Goal: Task Accomplishment & Management: Use online tool/utility

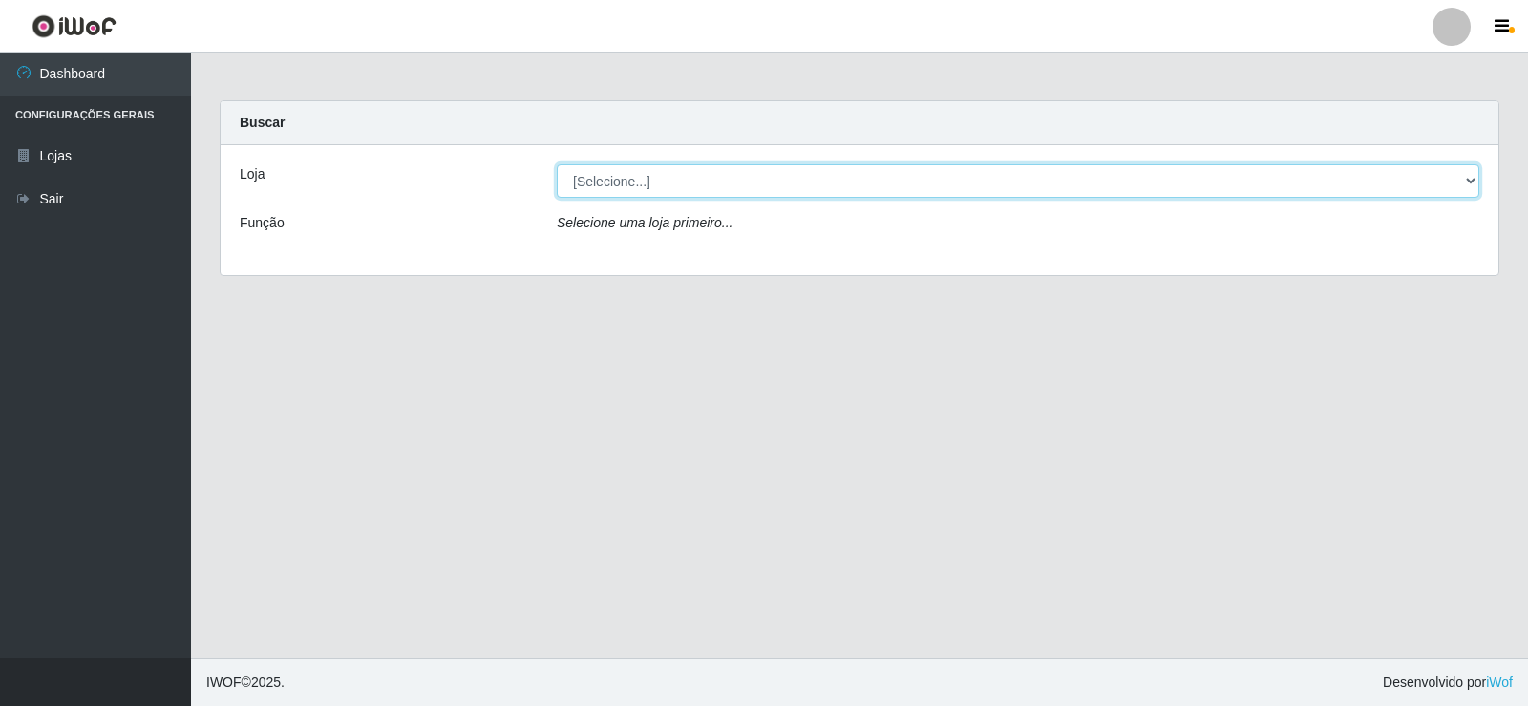
click at [698, 185] on select "[Selecione...] SuperFácil Atacado - [GEOGRAPHIC_DATA]" at bounding box center [1018, 180] width 922 height 33
select select "504"
click at [557, 164] on select "[Selecione...] SuperFácil Atacado - [GEOGRAPHIC_DATA]" at bounding box center [1018, 180] width 922 height 33
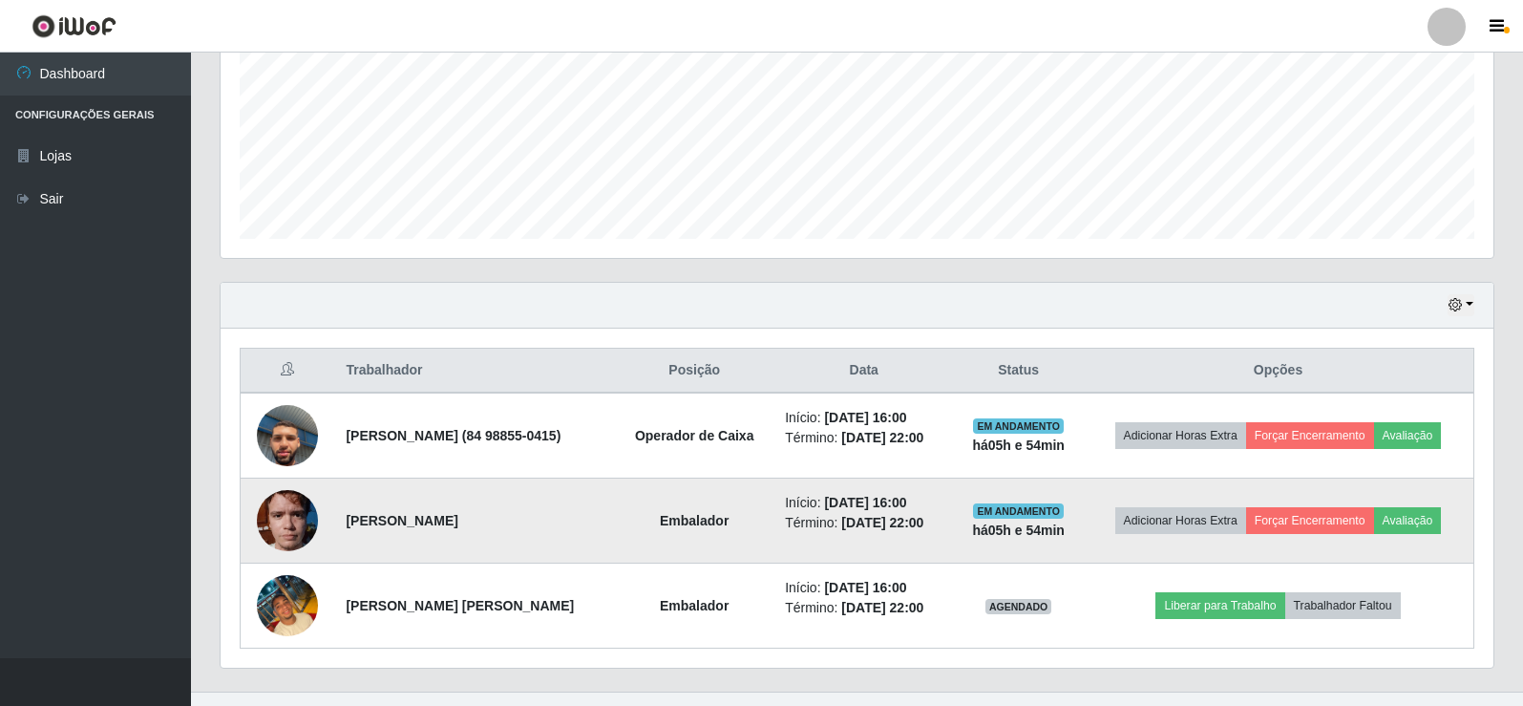
scroll to position [477, 0]
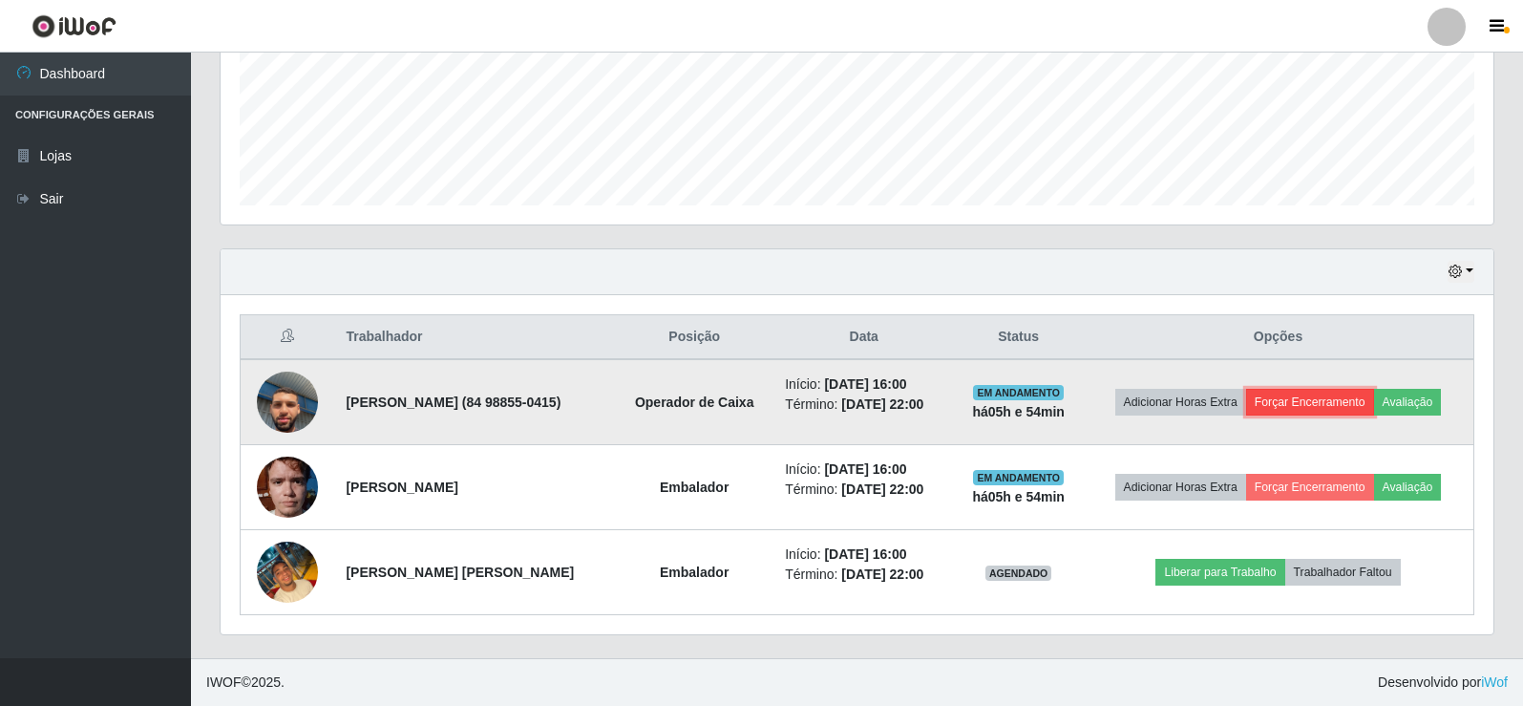
click at [1293, 404] on button "Forçar Encerramento" at bounding box center [1310, 402] width 128 height 27
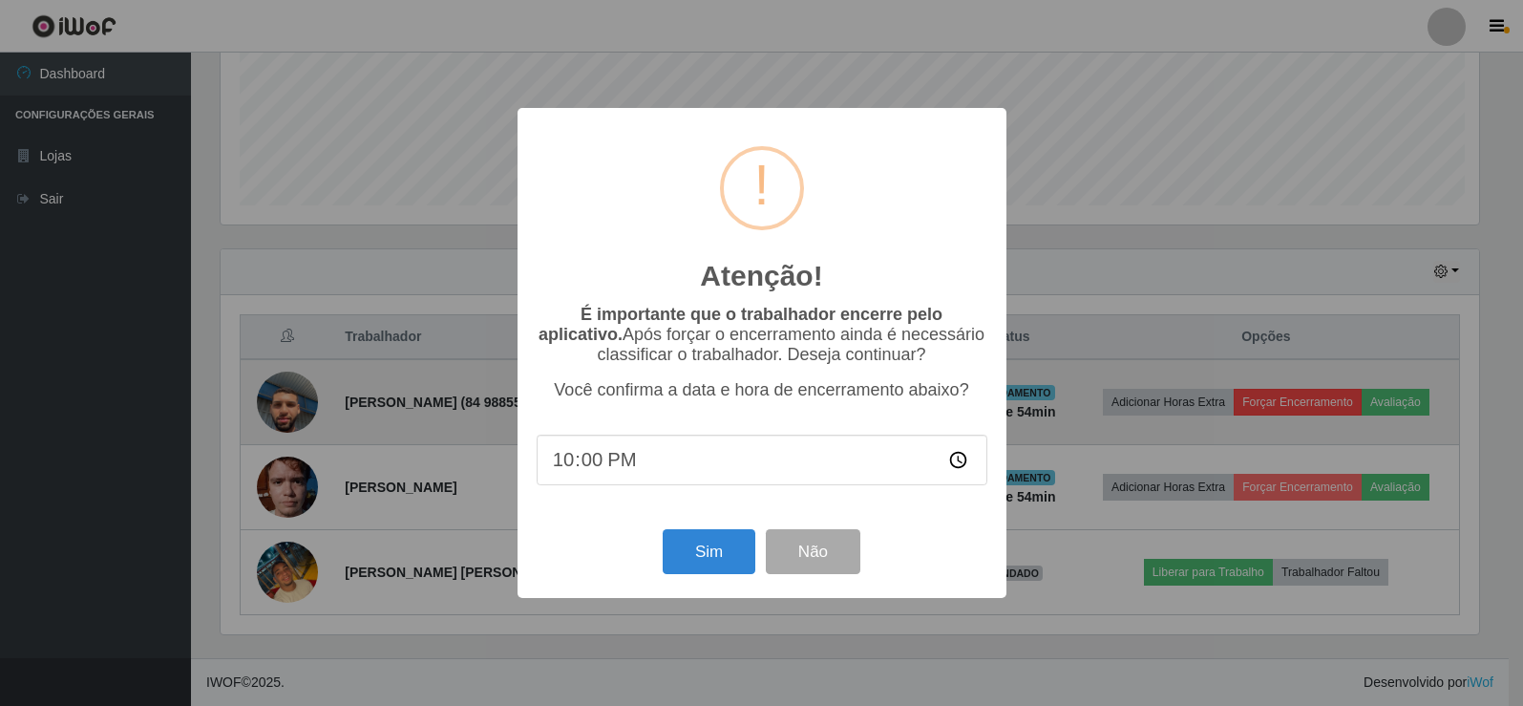
scroll to position [396, 1263]
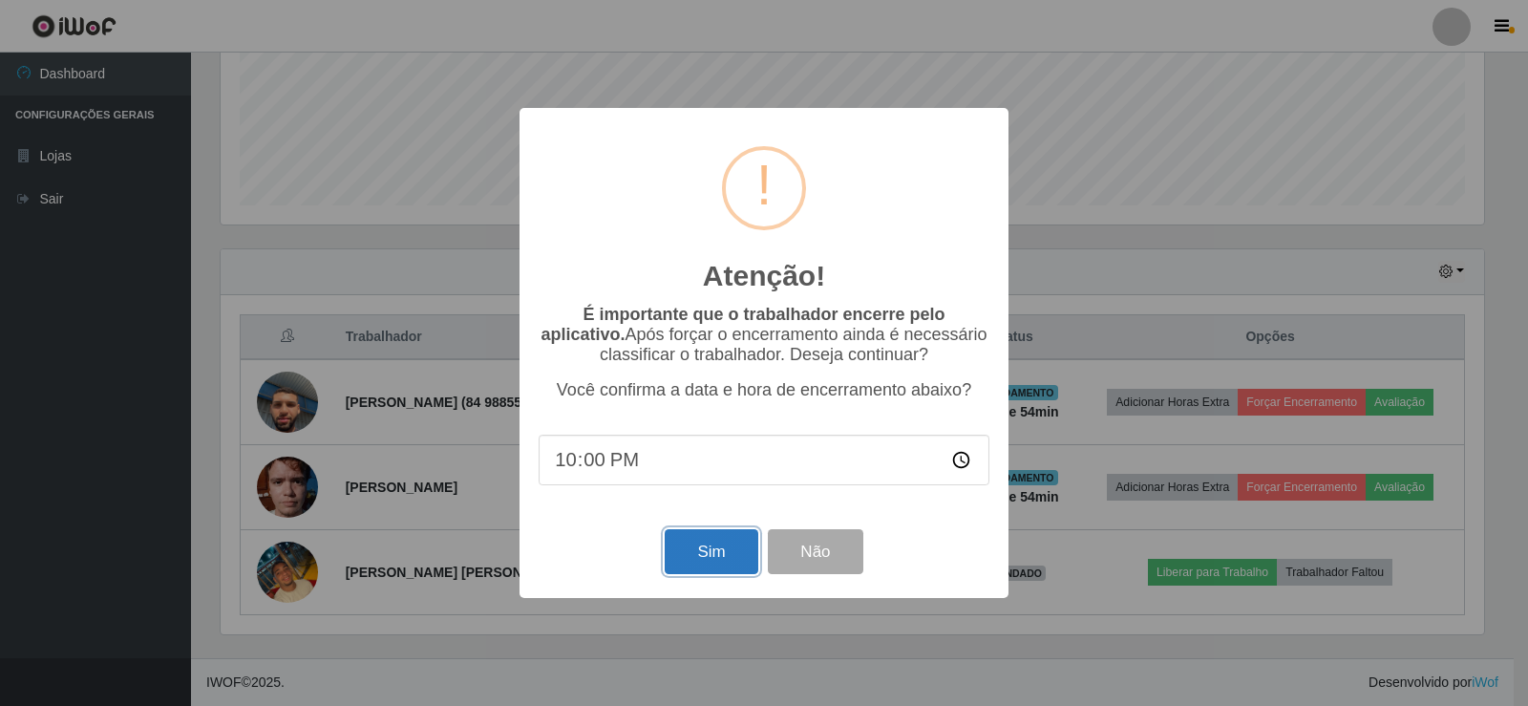
click at [721, 552] on button "Sim" at bounding box center [711, 551] width 93 height 45
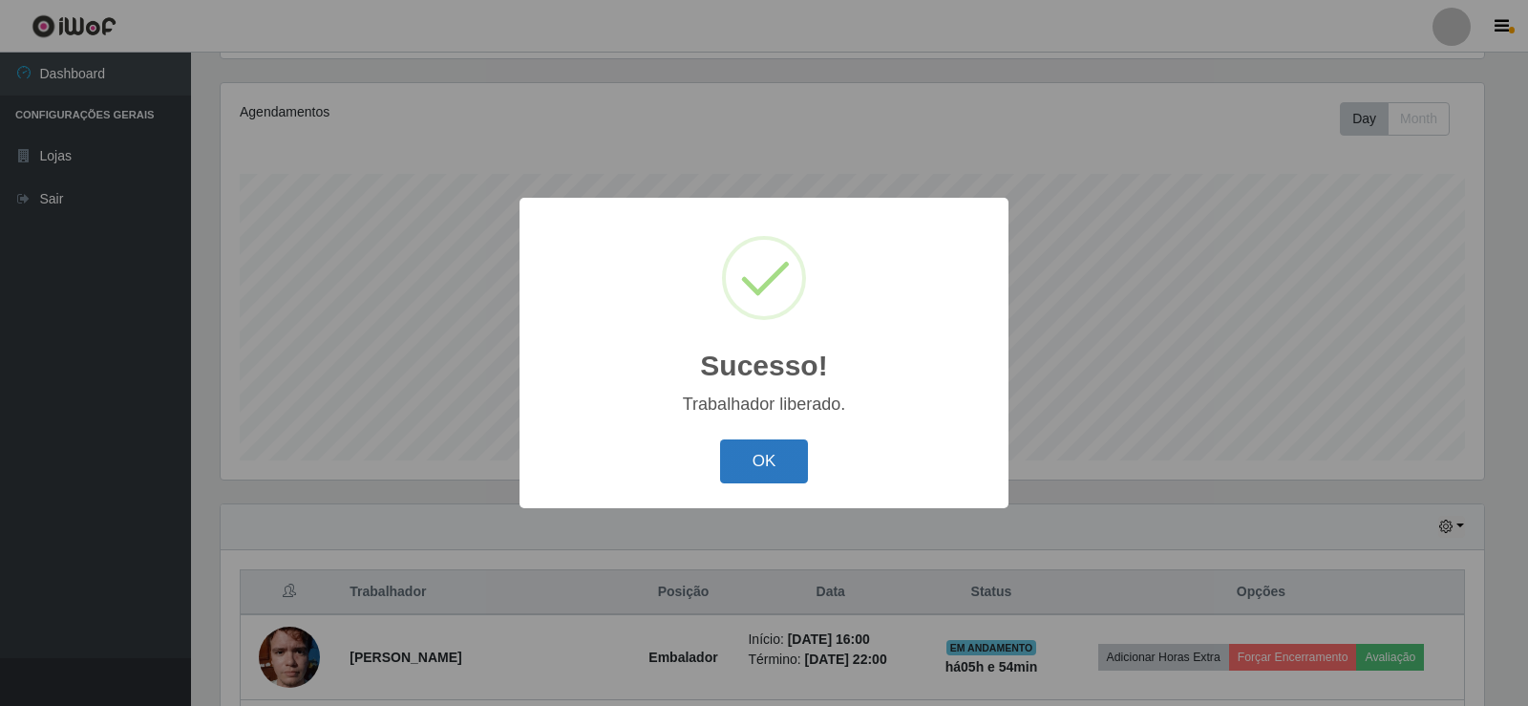
click at [747, 456] on button "OK" at bounding box center [764, 461] width 89 height 45
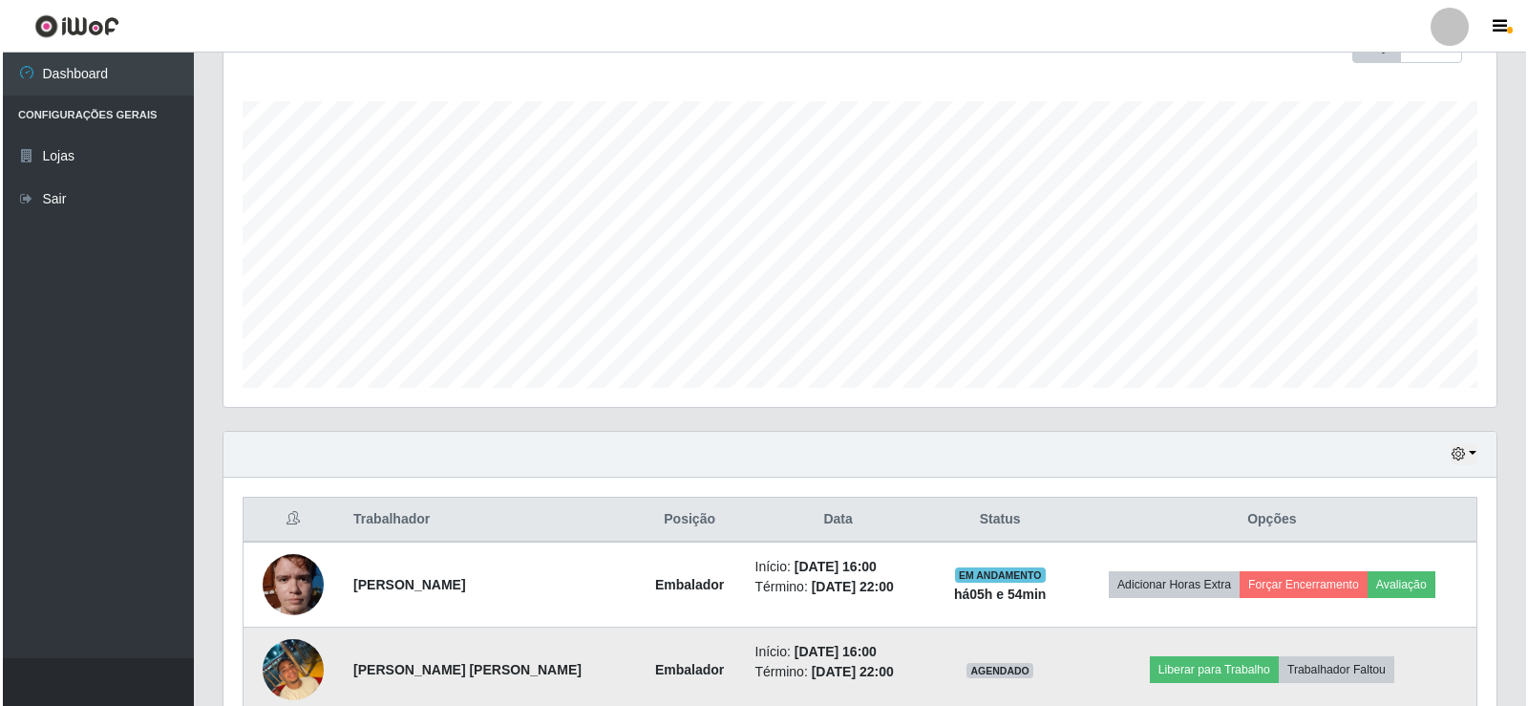
scroll to position [392, 0]
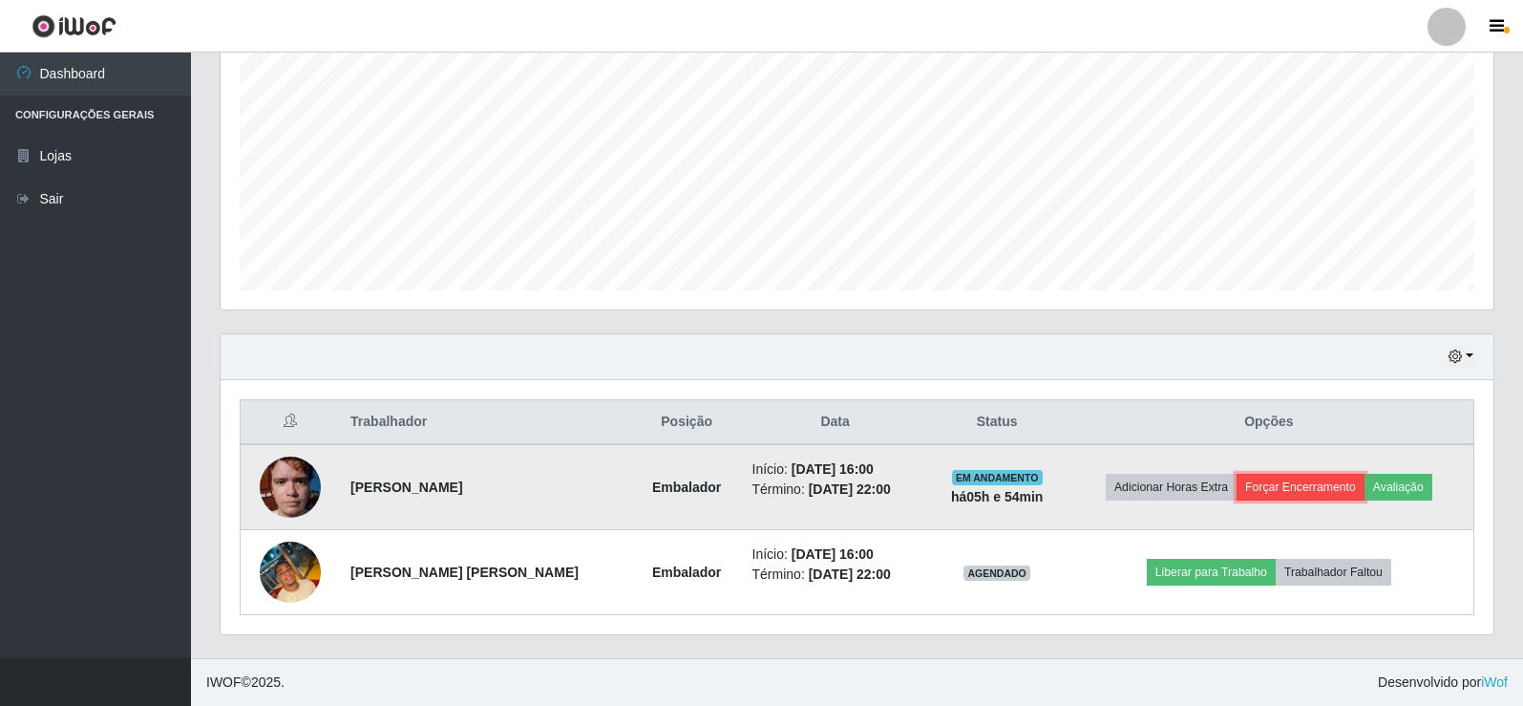
click at [1302, 485] on button "Forçar Encerramento" at bounding box center [1301, 487] width 128 height 27
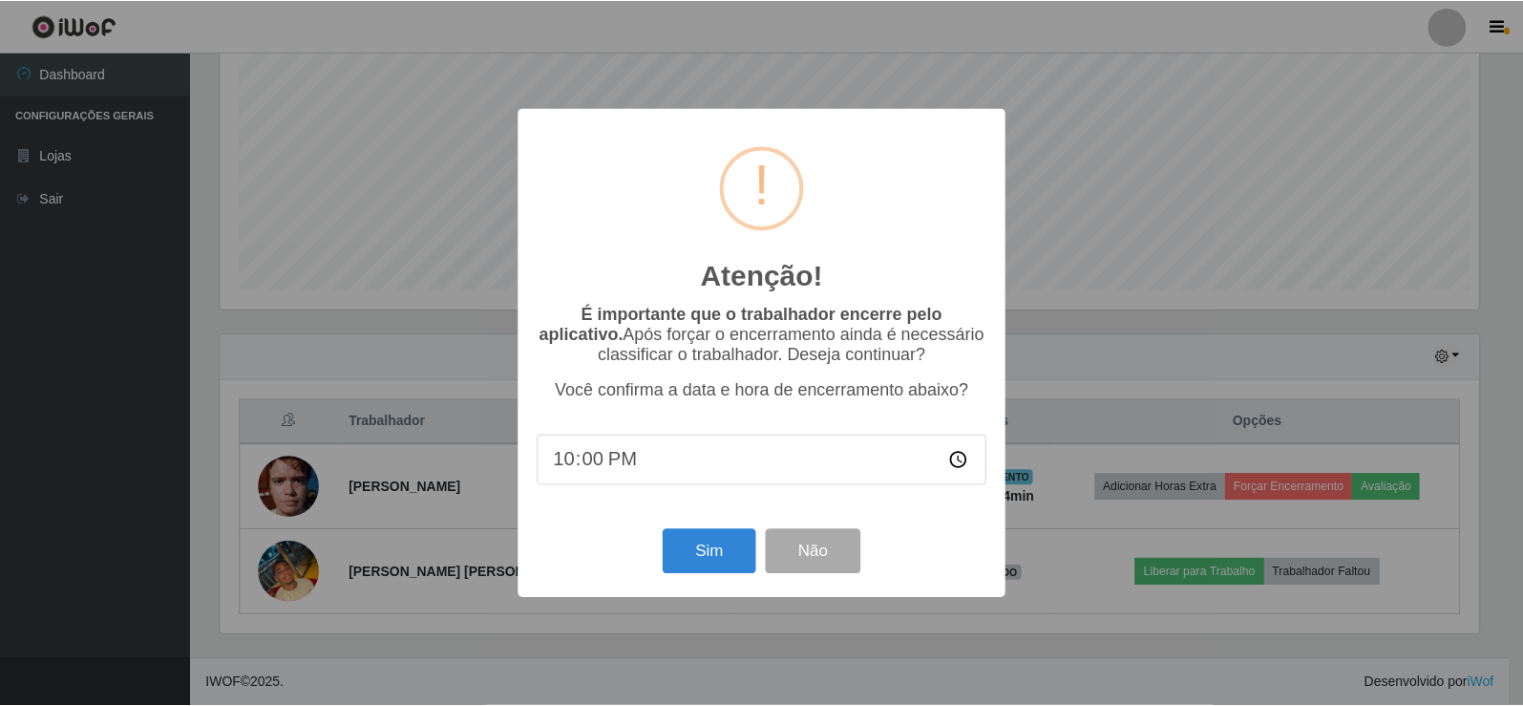
scroll to position [396, 1263]
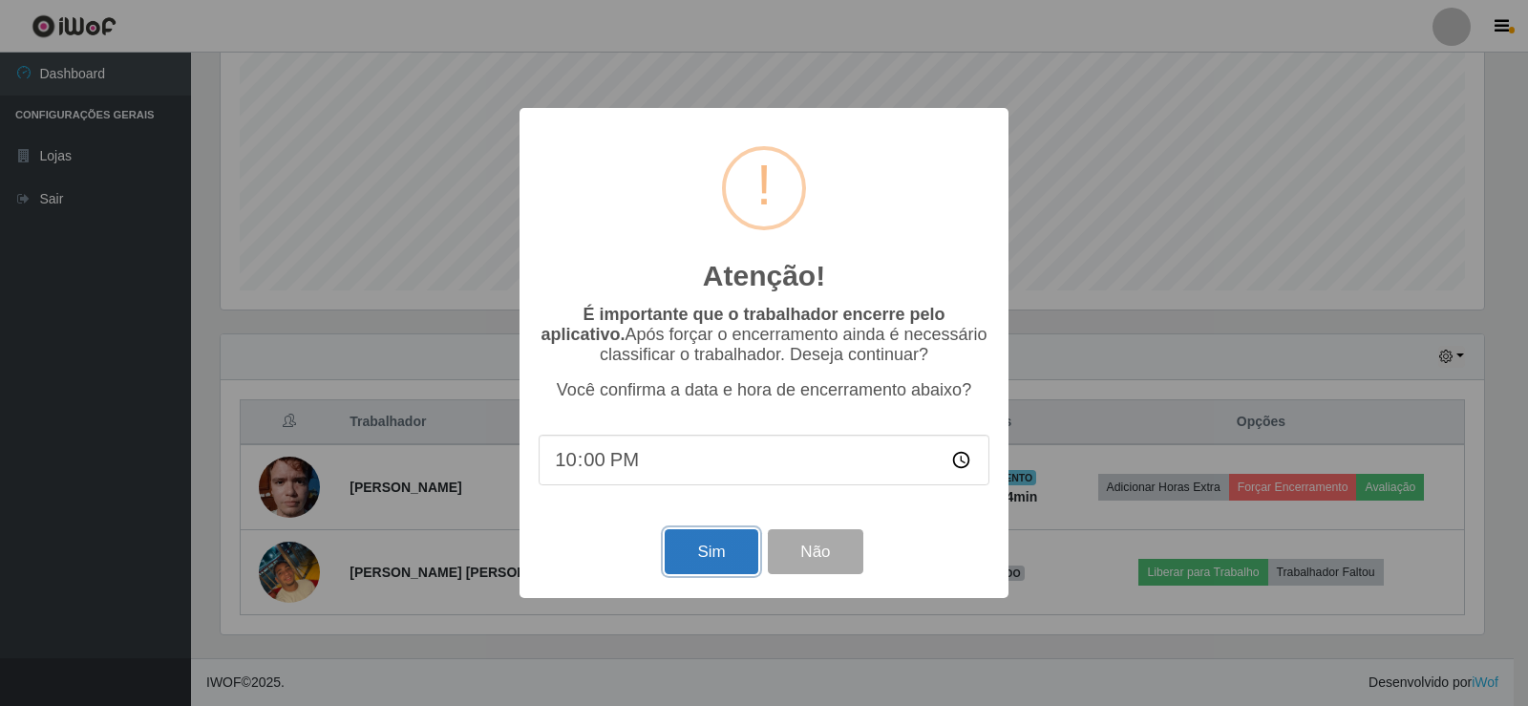
drag, startPoint x: 731, startPoint y: 559, endPoint x: 740, endPoint y: 558, distance: 9.6
click at [733, 559] on button "Sim" at bounding box center [711, 551] width 93 height 45
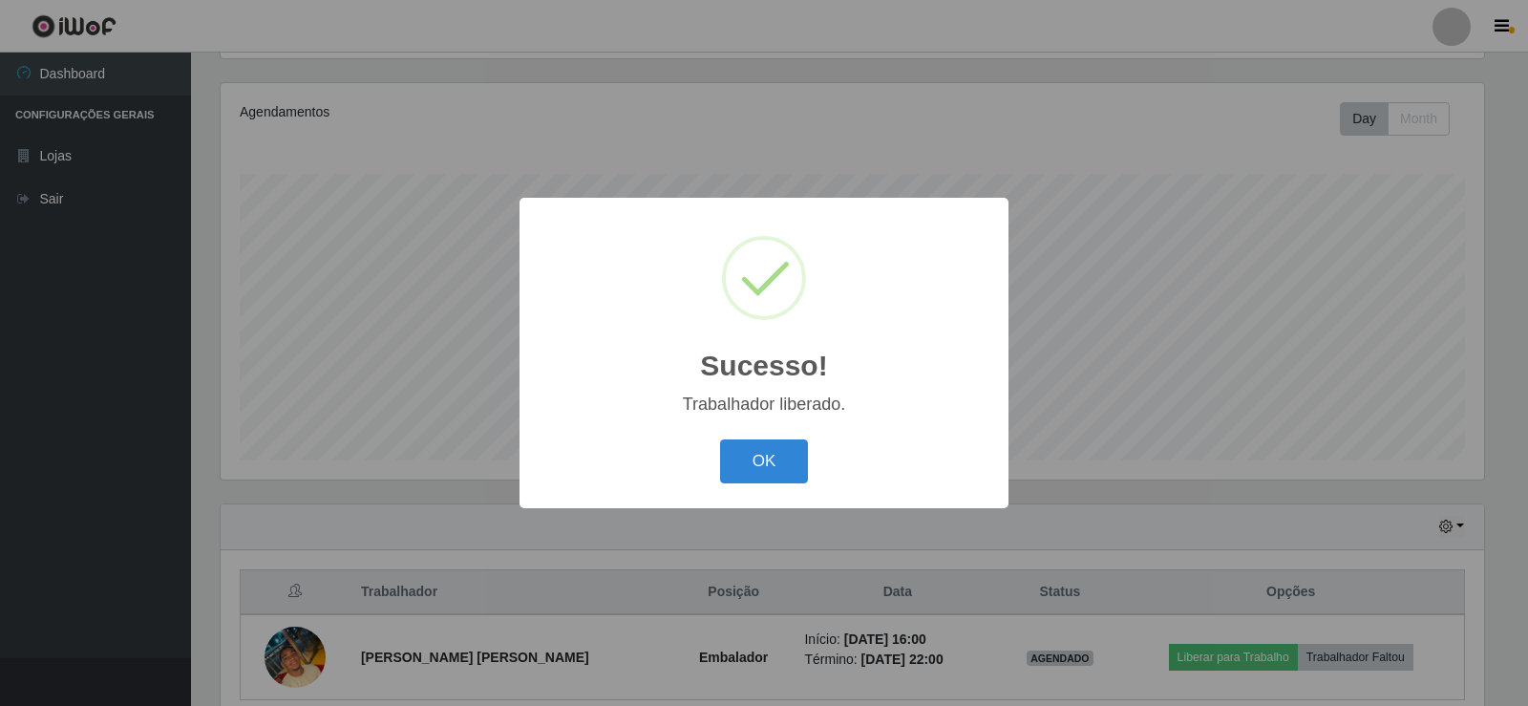
drag, startPoint x: 766, startPoint y: 455, endPoint x: 752, endPoint y: 472, distance: 22.4
click at [767, 455] on button "OK" at bounding box center [764, 461] width 89 height 45
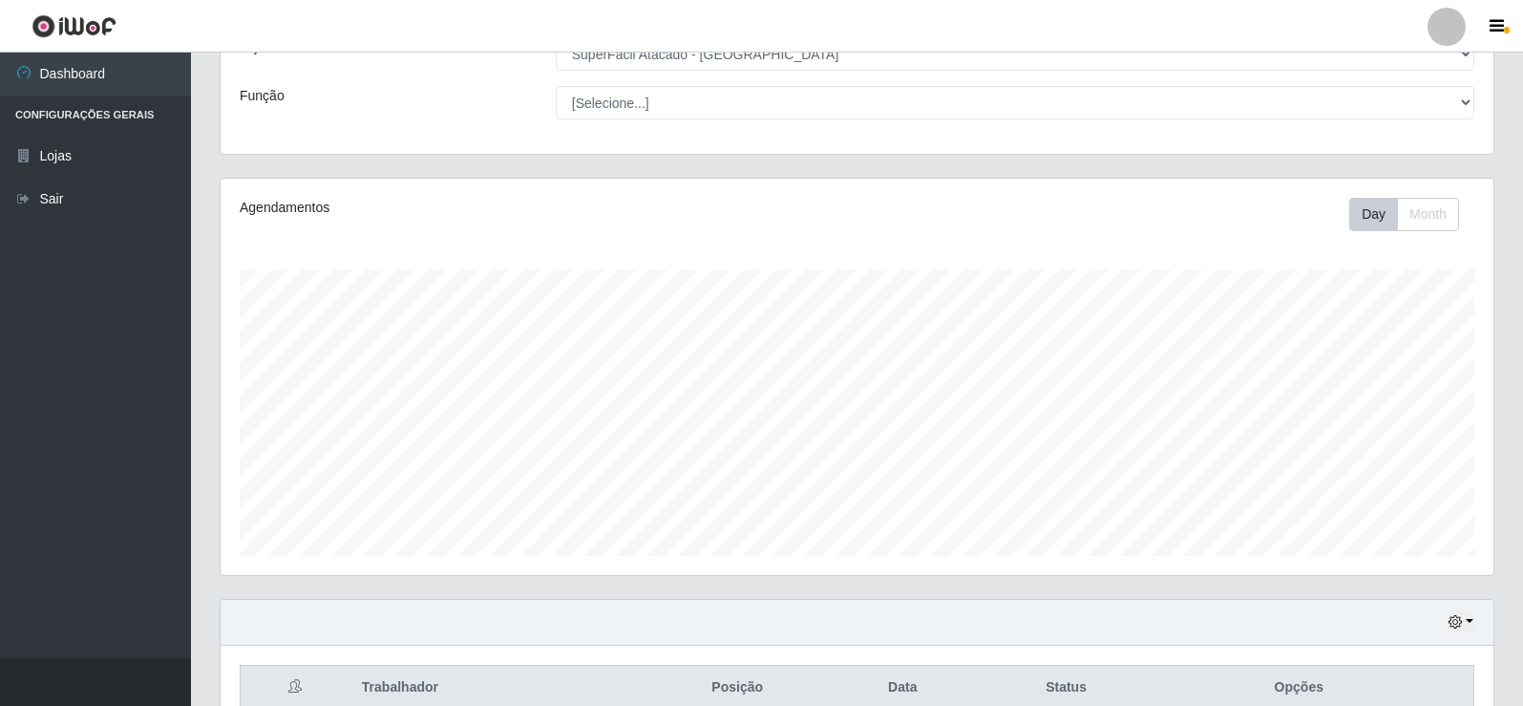
scroll to position [0, 0]
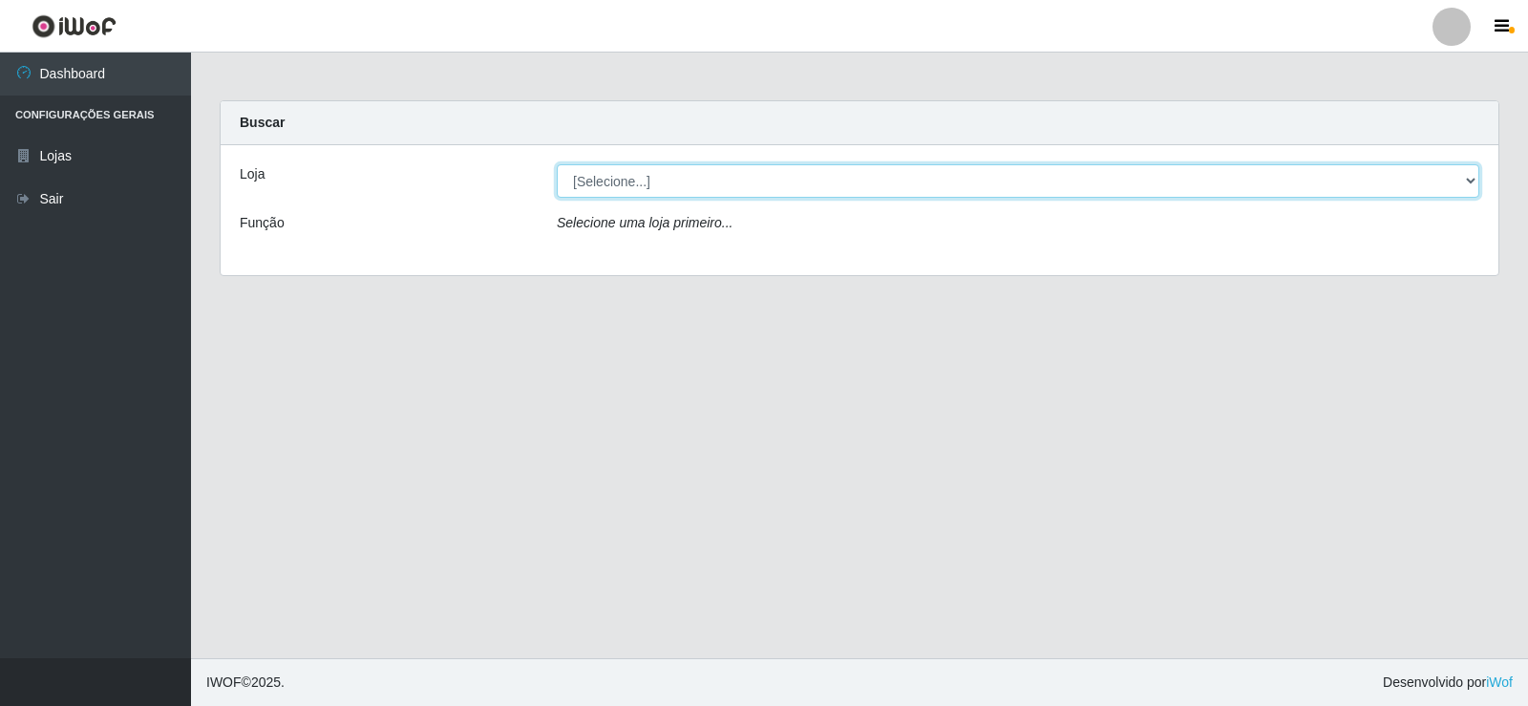
click at [634, 184] on select "[Selecione...] SuperFácil Atacado - [GEOGRAPHIC_DATA]" at bounding box center [1018, 180] width 922 height 33
select select "504"
click at [557, 164] on select "[Selecione...] SuperFácil Atacado - [GEOGRAPHIC_DATA]" at bounding box center [1018, 180] width 922 height 33
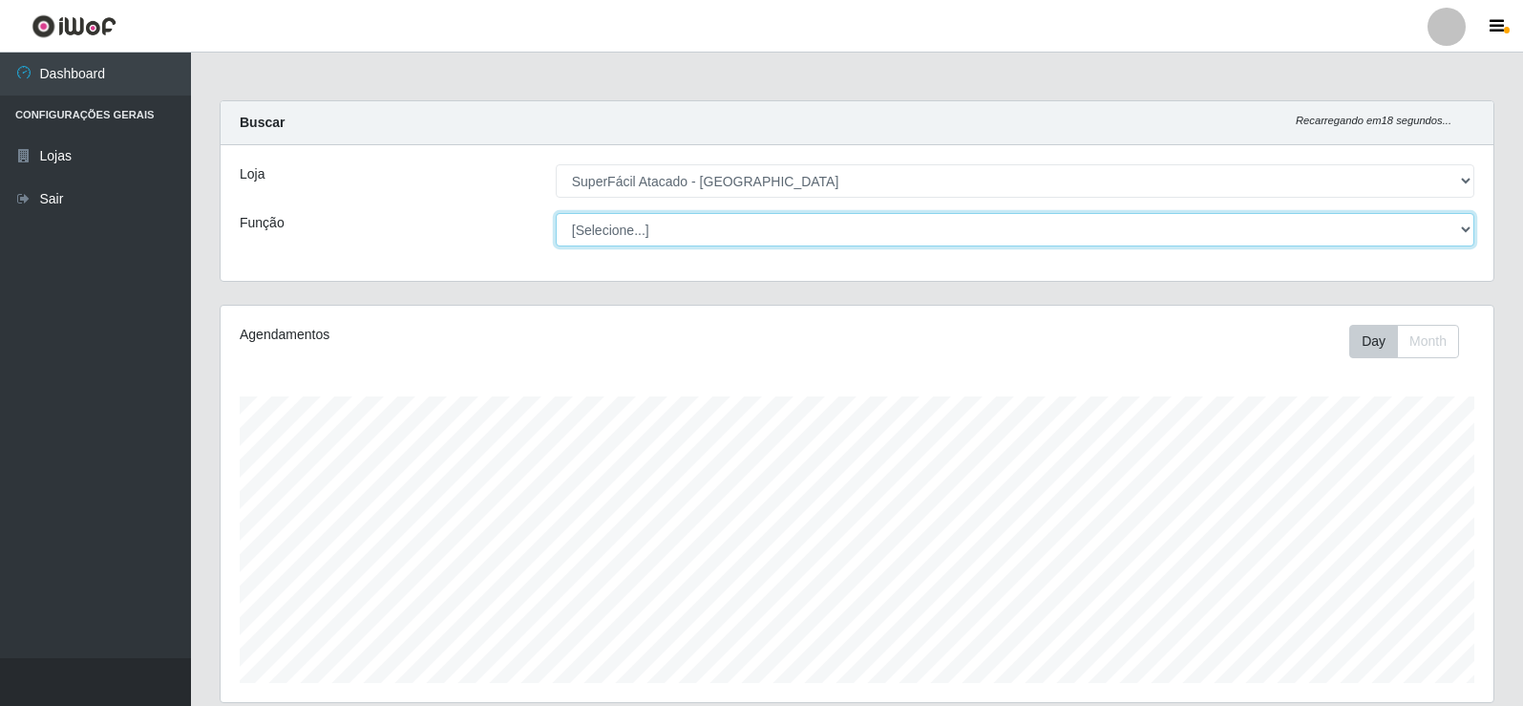
click at [613, 231] on select "[Selecione...] Embalador Embalador + Embalador ++ Operador de Caixa Operador de…" at bounding box center [1015, 229] width 919 height 33
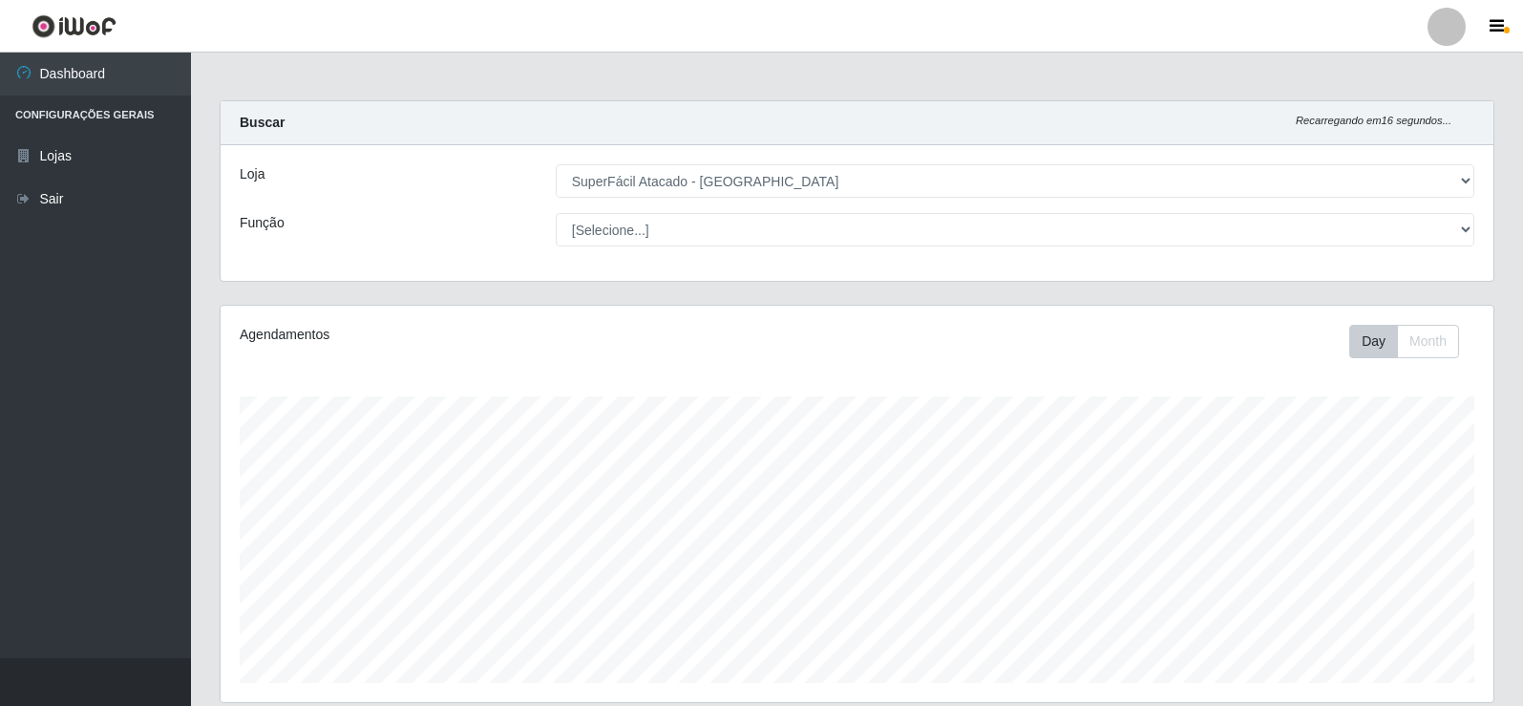
click at [535, 230] on div "Função" at bounding box center [383, 229] width 316 height 33
drag, startPoint x: 1441, startPoint y: 349, endPoint x: 1430, endPoint y: 350, distance: 11.5
click at [1435, 350] on button "Month" at bounding box center [1428, 341] width 62 height 33
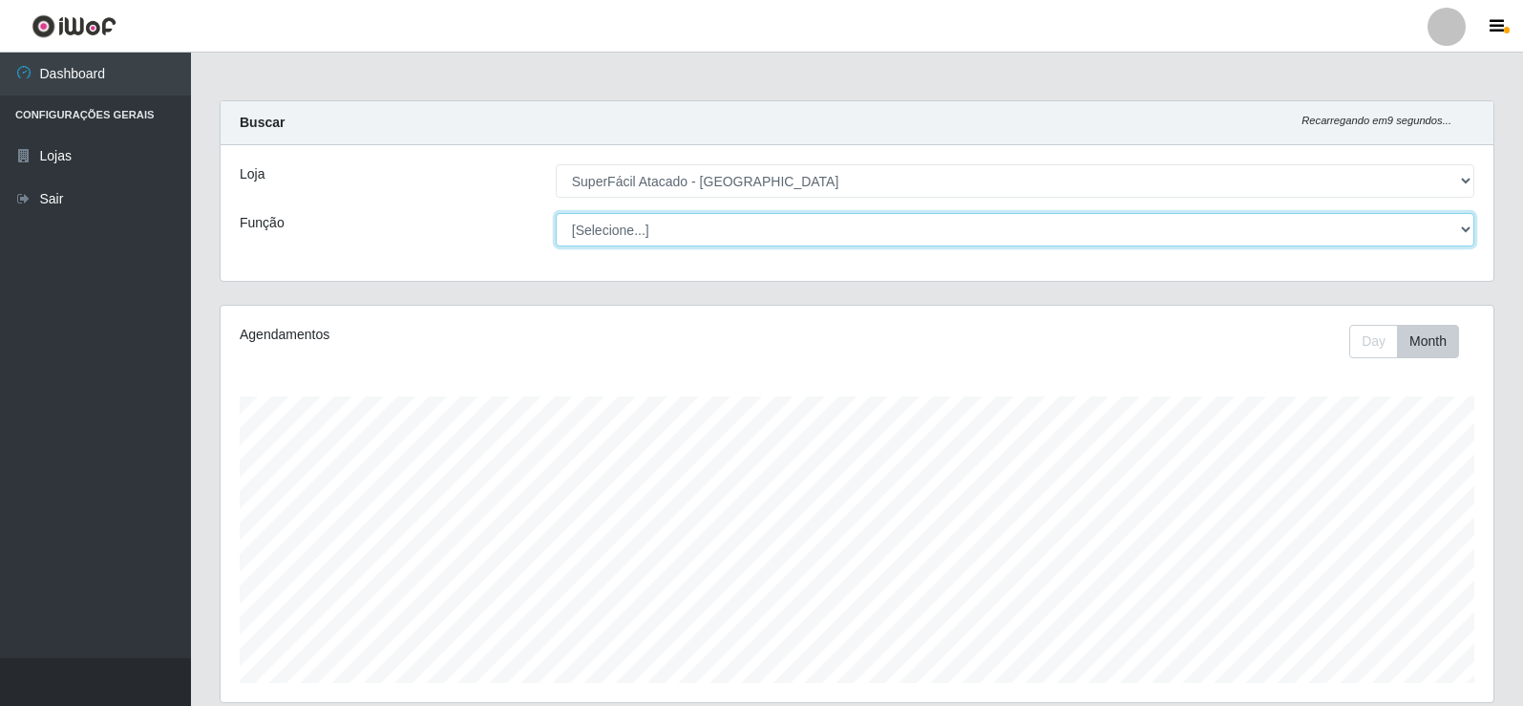
click at [618, 229] on select "[Selecione...] Embalador Embalador + Embalador ++ Operador de Caixa Operador de…" at bounding box center [1015, 229] width 919 height 33
select select "22"
click at [556, 213] on select "[Selecione...] Embalador Embalador + Embalador ++ Operador de Caixa Operador de…" at bounding box center [1015, 229] width 919 height 33
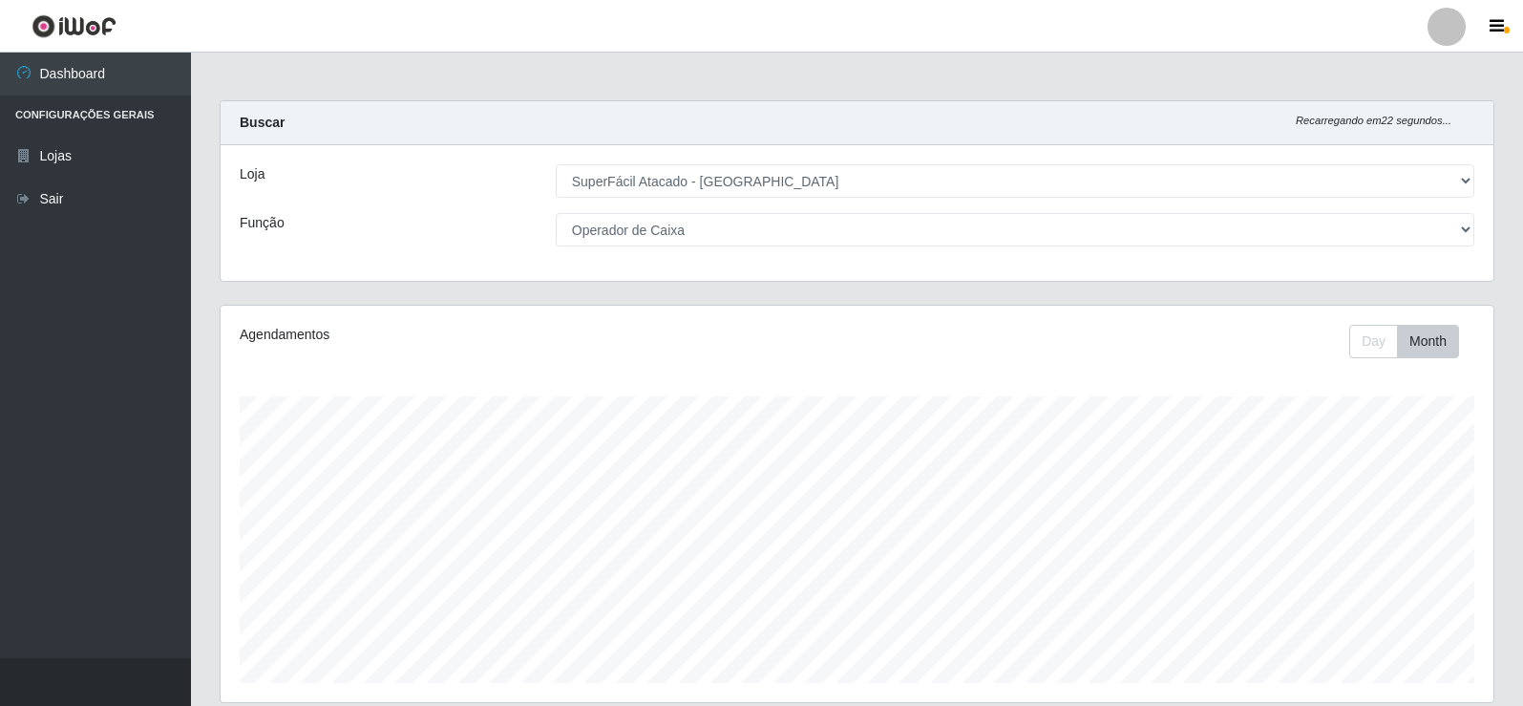
click at [247, 126] on strong "Buscar" at bounding box center [262, 122] width 45 height 15
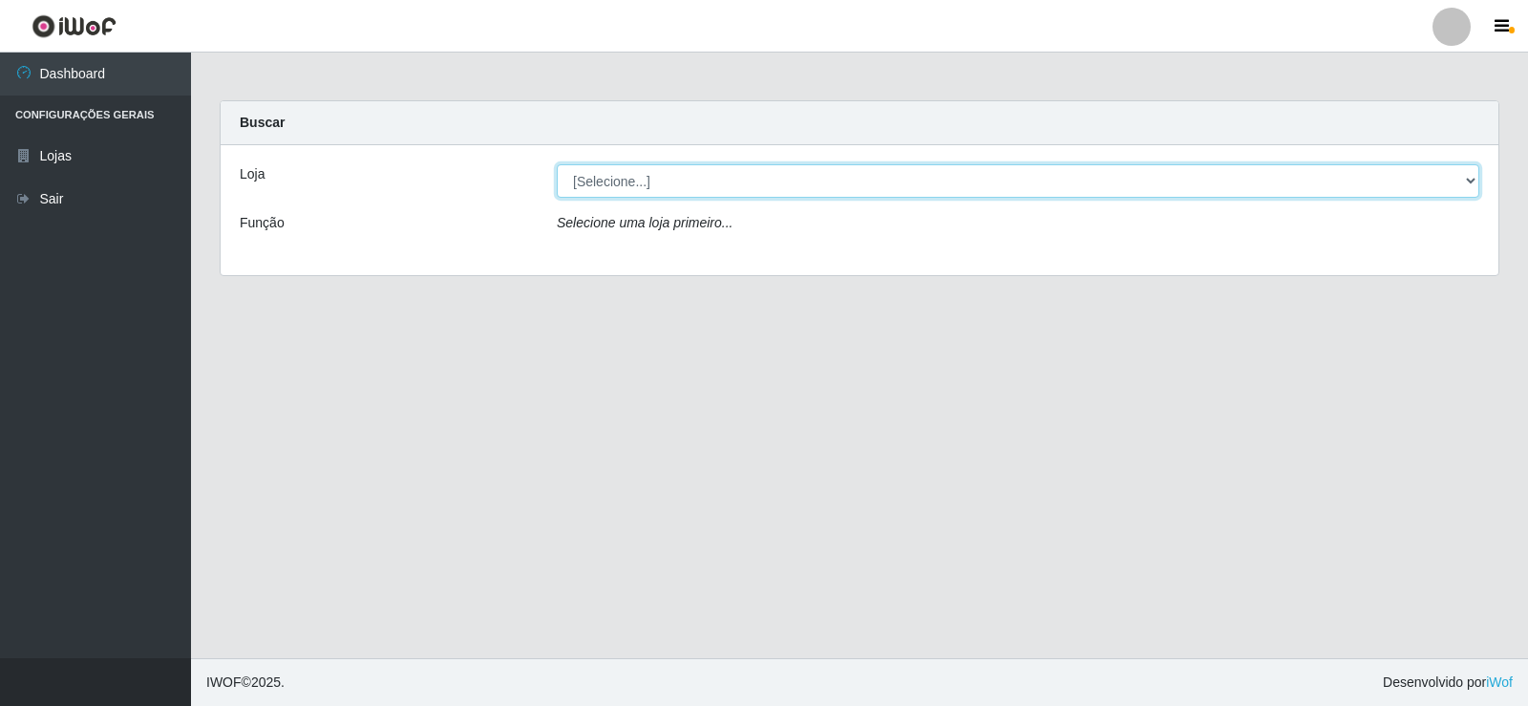
click at [619, 180] on select "[Selecione...] SuperFácil Atacado - [GEOGRAPHIC_DATA]" at bounding box center [1018, 180] width 922 height 33
select select "504"
click at [557, 164] on select "[Selecione...] SuperFácil Atacado - [GEOGRAPHIC_DATA]" at bounding box center [1018, 180] width 922 height 33
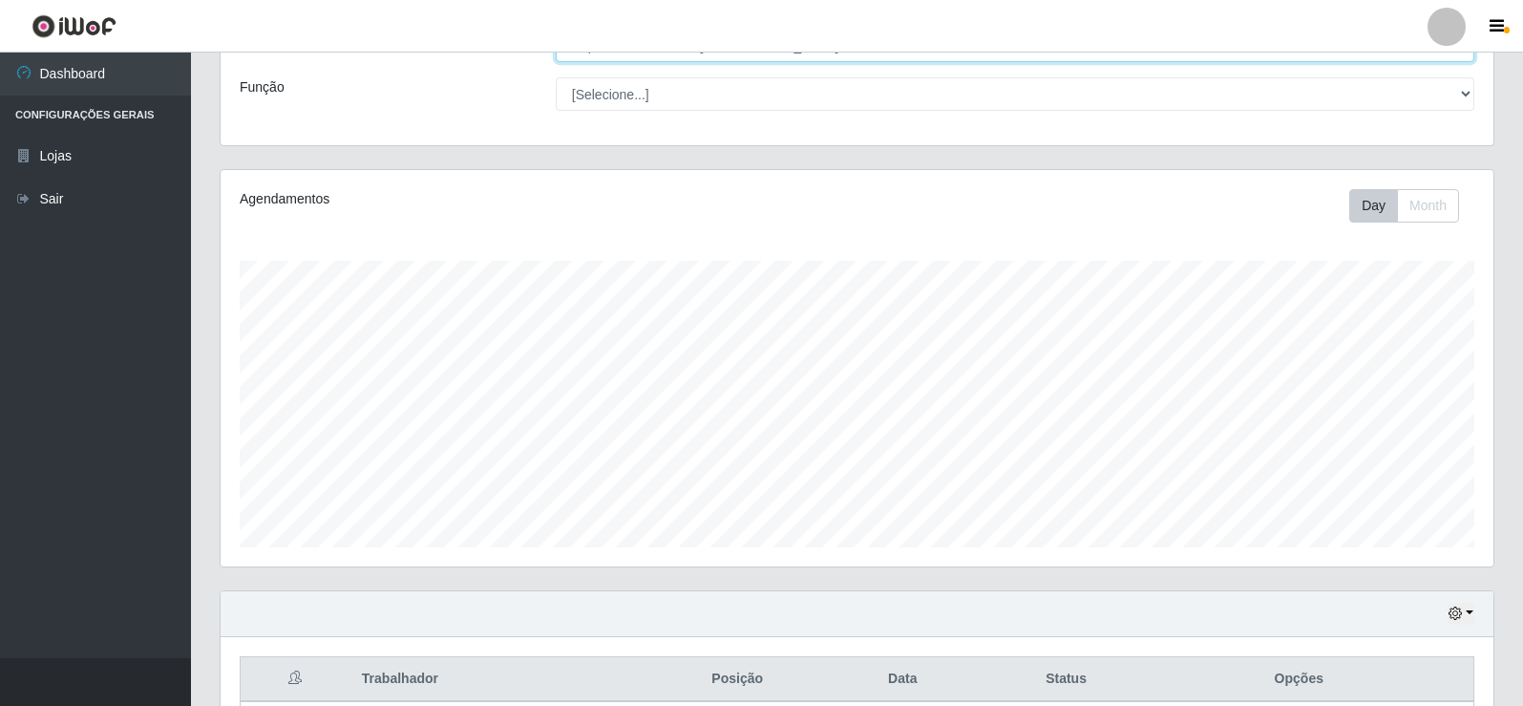
scroll to position [307, 0]
